Goal: Answer question/provide support: Share knowledge or assist other users

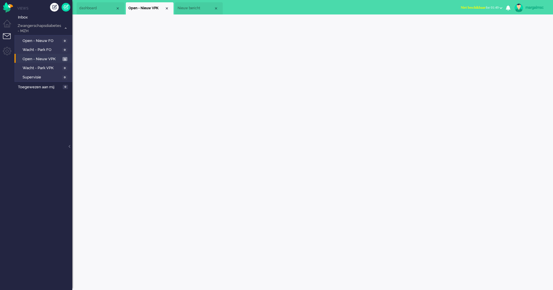
click at [217, 6] on div "Close tab" at bounding box center [216, 8] width 5 height 5
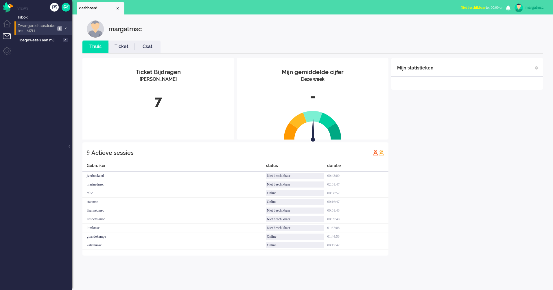
click at [45, 27] on span "Zwangerschapsdiabetes - MZH" at bounding box center [36, 28] width 39 height 11
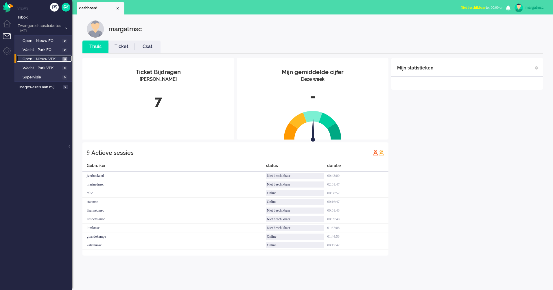
click at [49, 57] on span "Open - Nieuw VPK" at bounding box center [42, 58] width 38 height 5
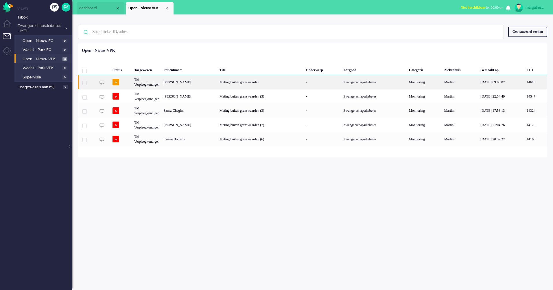
click at [182, 86] on div "[PERSON_NAME]" at bounding box center [189, 82] width 56 height 14
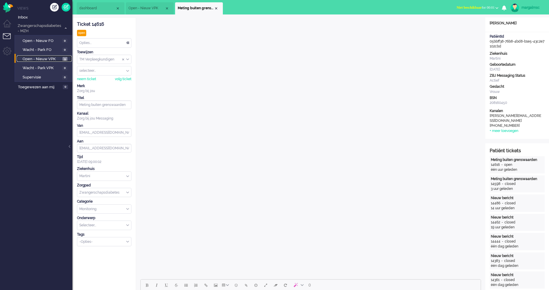
click at [40, 58] on span "Open - Nieuw VPK" at bounding box center [42, 58] width 38 height 5
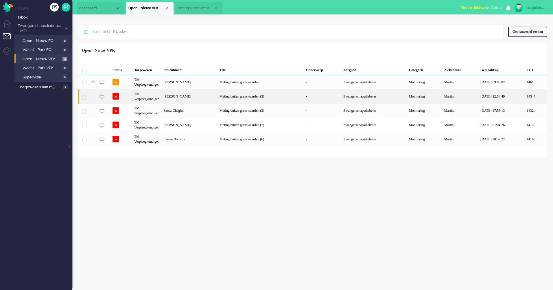
click at [188, 97] on div "[PERSON_NAME]" at bounding box center [189, 96] width 56 height 14
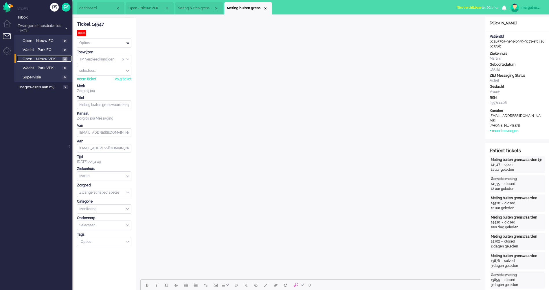
click at [55, 59] on span "Open - Nieuw VPK" at bounding box center [42, 58] width 38 height 5
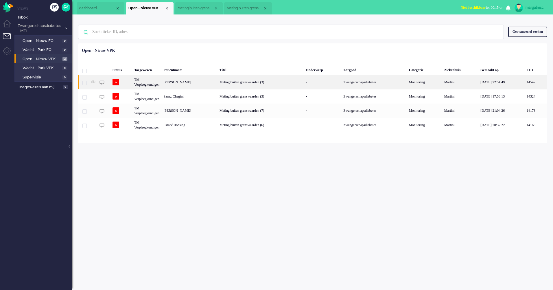
click at [193, 85] on div "[PERSON_NAME]" at bounding box center [189, 82] width 56 height 14
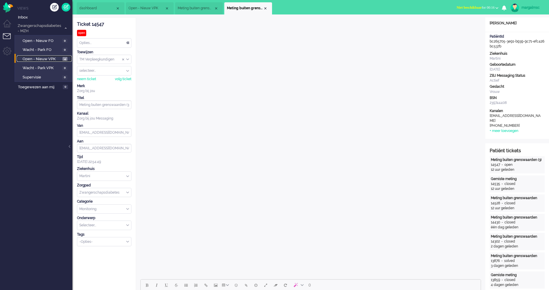
click at [52, 58] on span "Open - Nieuw VPK" at bounding box center [42, 58] width 38 height 5
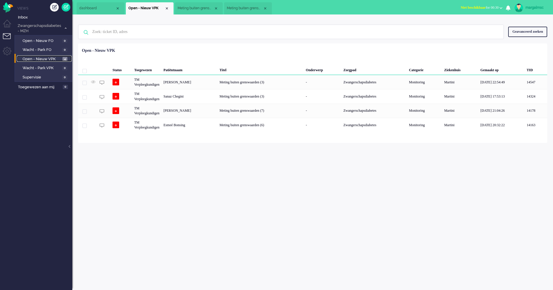
click at [44, 56] on span "Open - Nieuw VPK" at bounding box center [42, 58] width 38 height 5
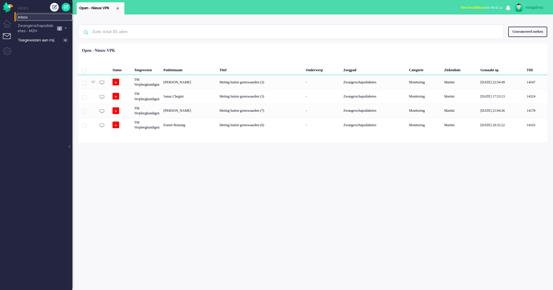
click at [31, 15] on span "Inbox" at bounding box center [45, 17] width 54 height 5
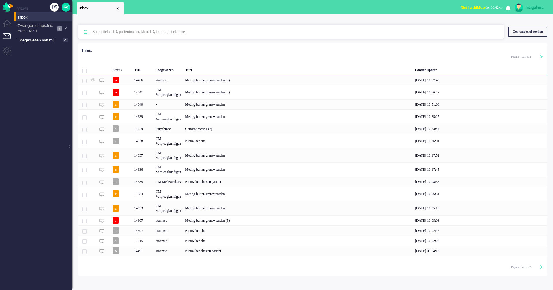
click at [147, 32] on input "text" at bounding box center [292, 32] width 408 height 14
type input "meij"
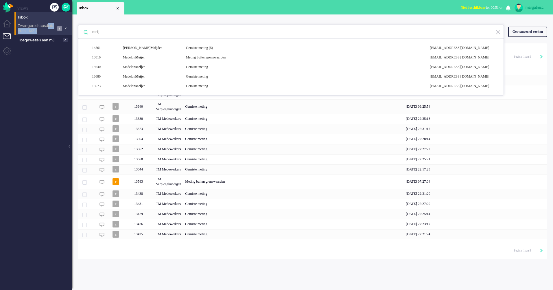
click at [47, 29] on span "Zwangerschapsdiabetes - MZH" at bounding box center [36, 28] width 38 height 11
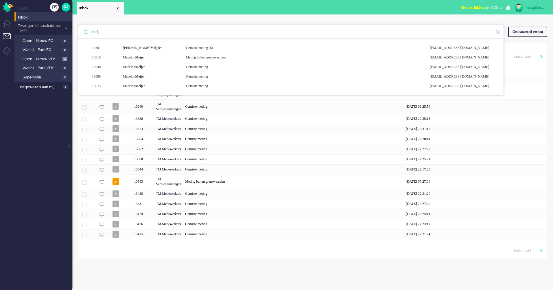
drag, startPoint x: 47, startPoint y: 29, endPoint x: 116, endPoint y: 32, distance: 69.2
click at [116, 32] on input "meij" at bounding box center [292, 32] width 408 height 14
drag, startPoint x: 108, startPoint y: 32, endPoint x: 17, endPoint y: 24, distance: 91.2
click at [12, 36] on div "Thuis Dashboard Meldingen Volgen Kennisbank release_2.1.2 Views Inbox Zwangersc…" at bounding box center [276, 145] width 553 height 290
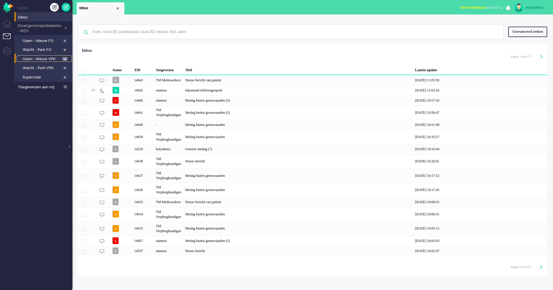
click at [49, 59] on span "Open - Nieuw VPK" at bounding box center [42, 58] width 38 height 5
